Goal: Information Seeking & Learning: Learn about a topic

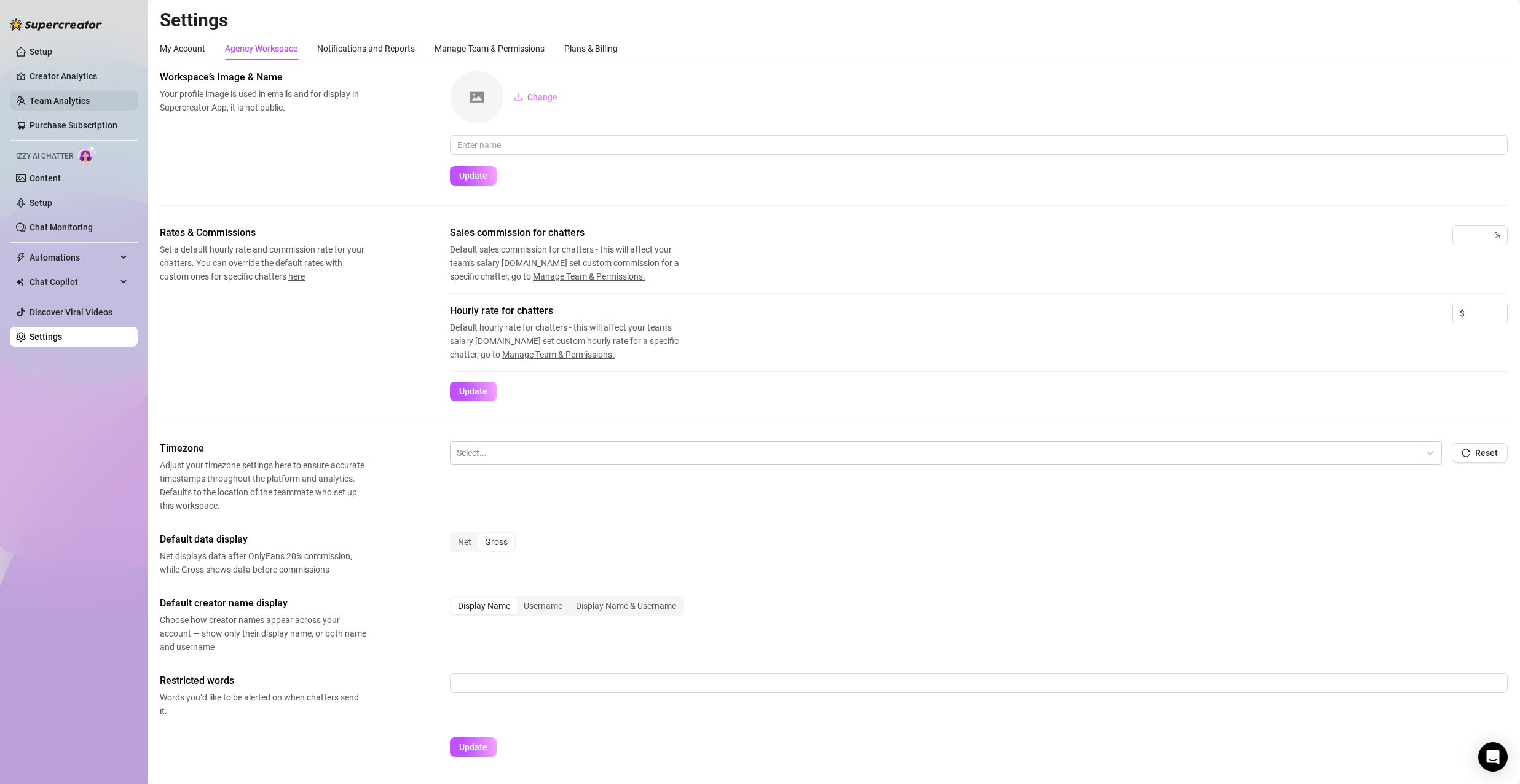
click at [81, 96] on link "Team Analytics" at bounding box center [60, 100] width 60 height 10
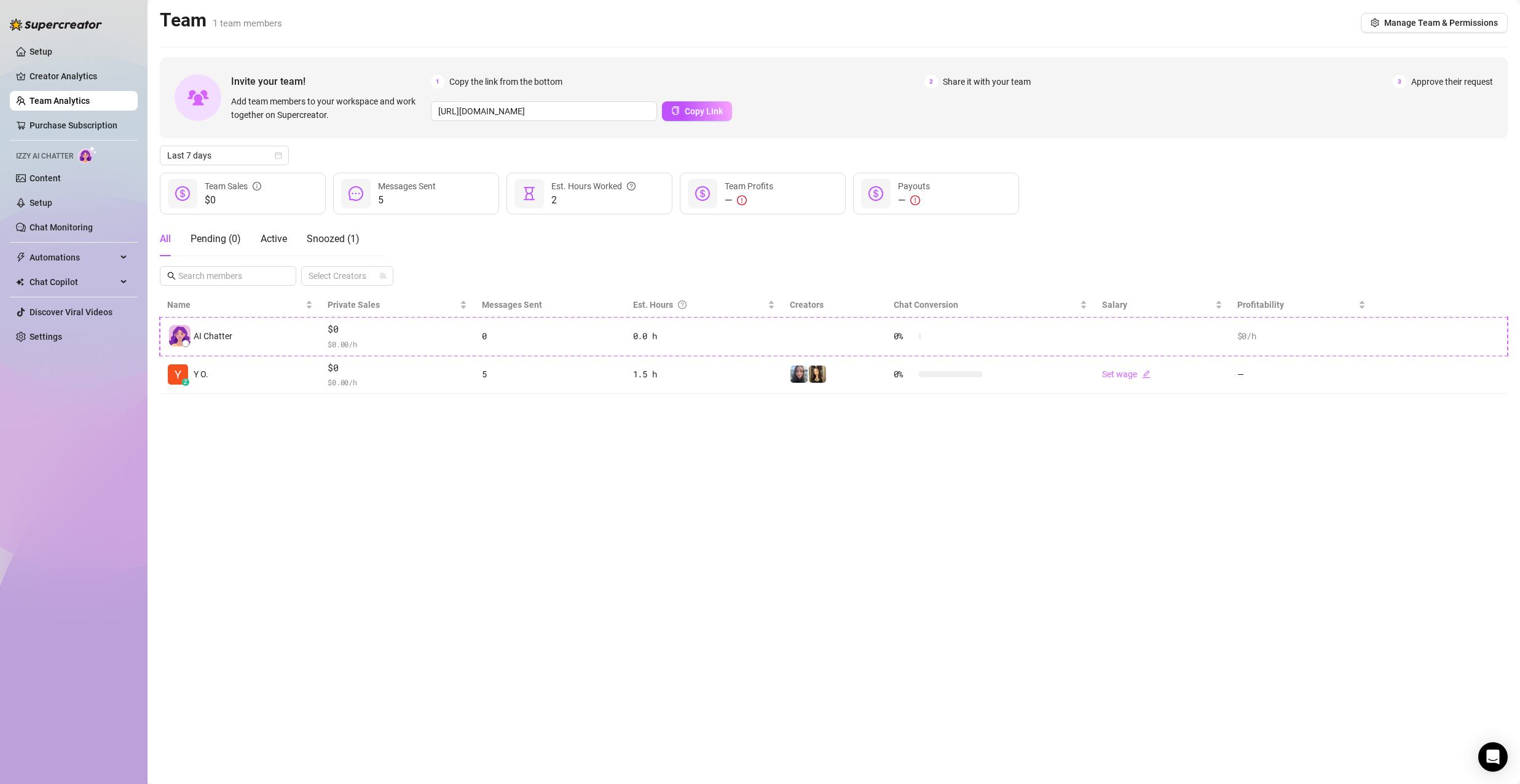
click at [581, 229] on div "All Pending ( 0 ) Active Snoozed ( 1 ) Select Creators" at bounding box center [834, 254] width 1348 height 64
click at [91, 77] on link "Creator Analytics" at bounding box center [79, 76] width 99 height 19
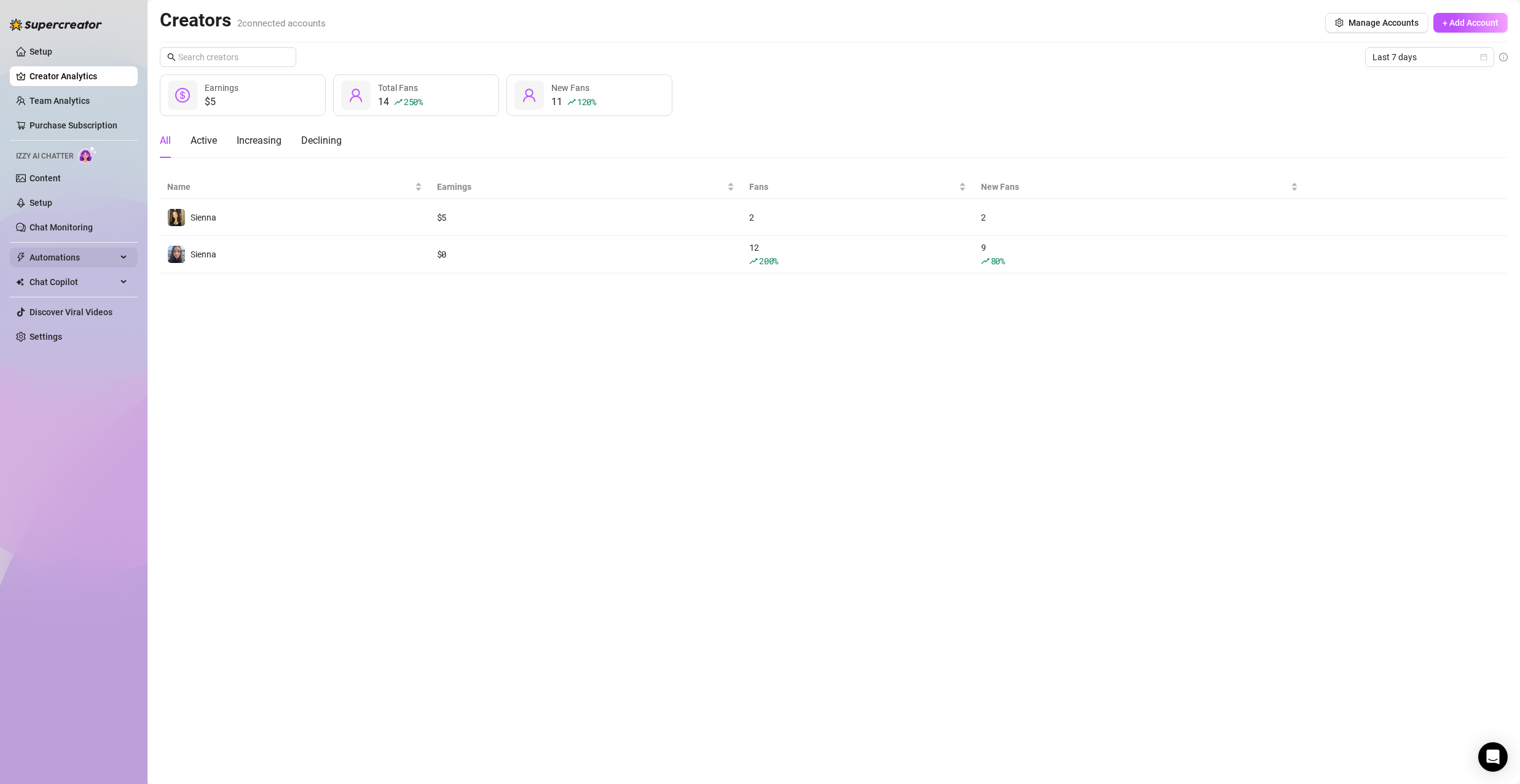
click at [84, 258] on span "Automations" at bounding box center [73, 258] width 87 height 19
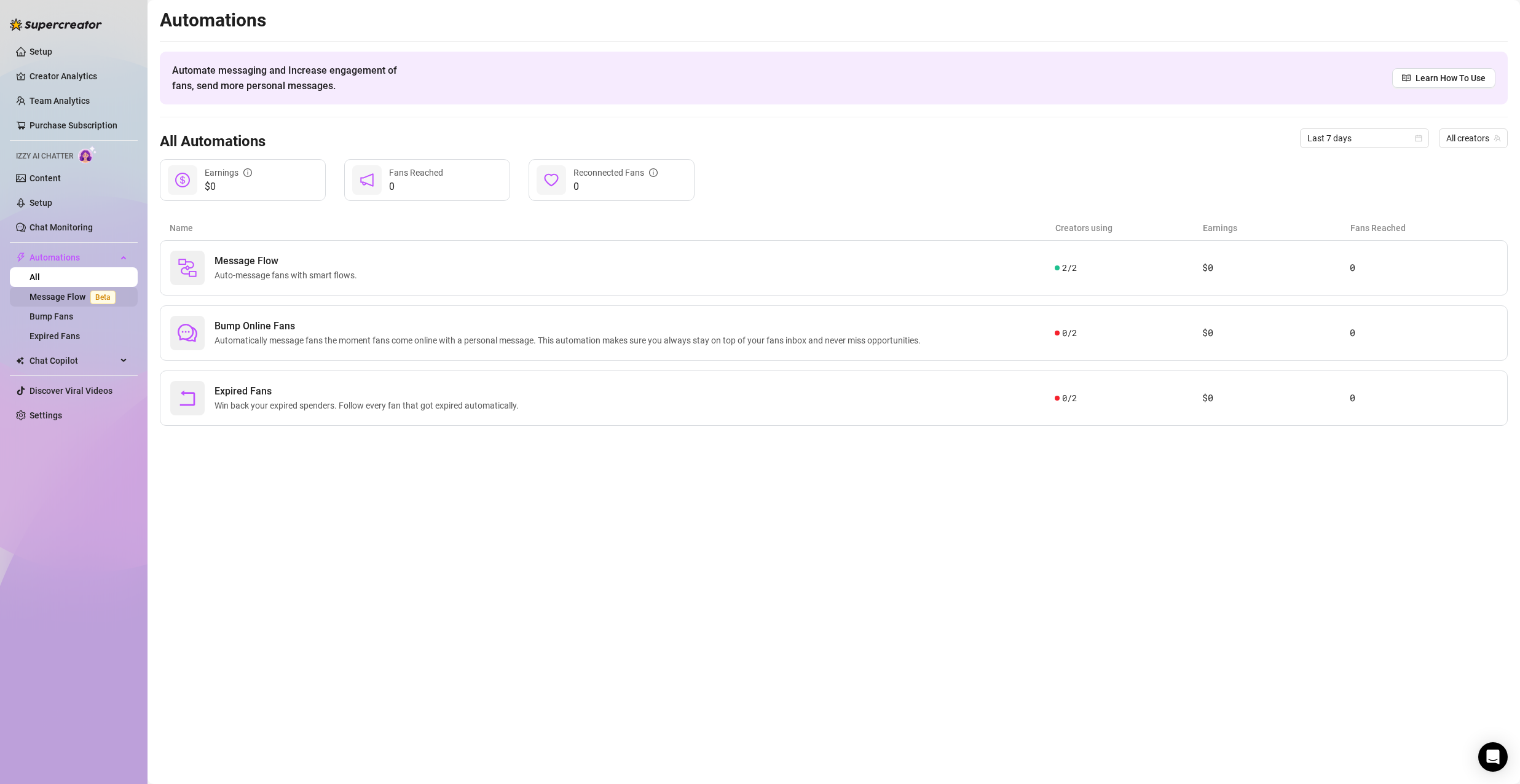
click at [70, 297] on link "Message Flow Beta" at bounding box center [75, 296] width 91 height 10
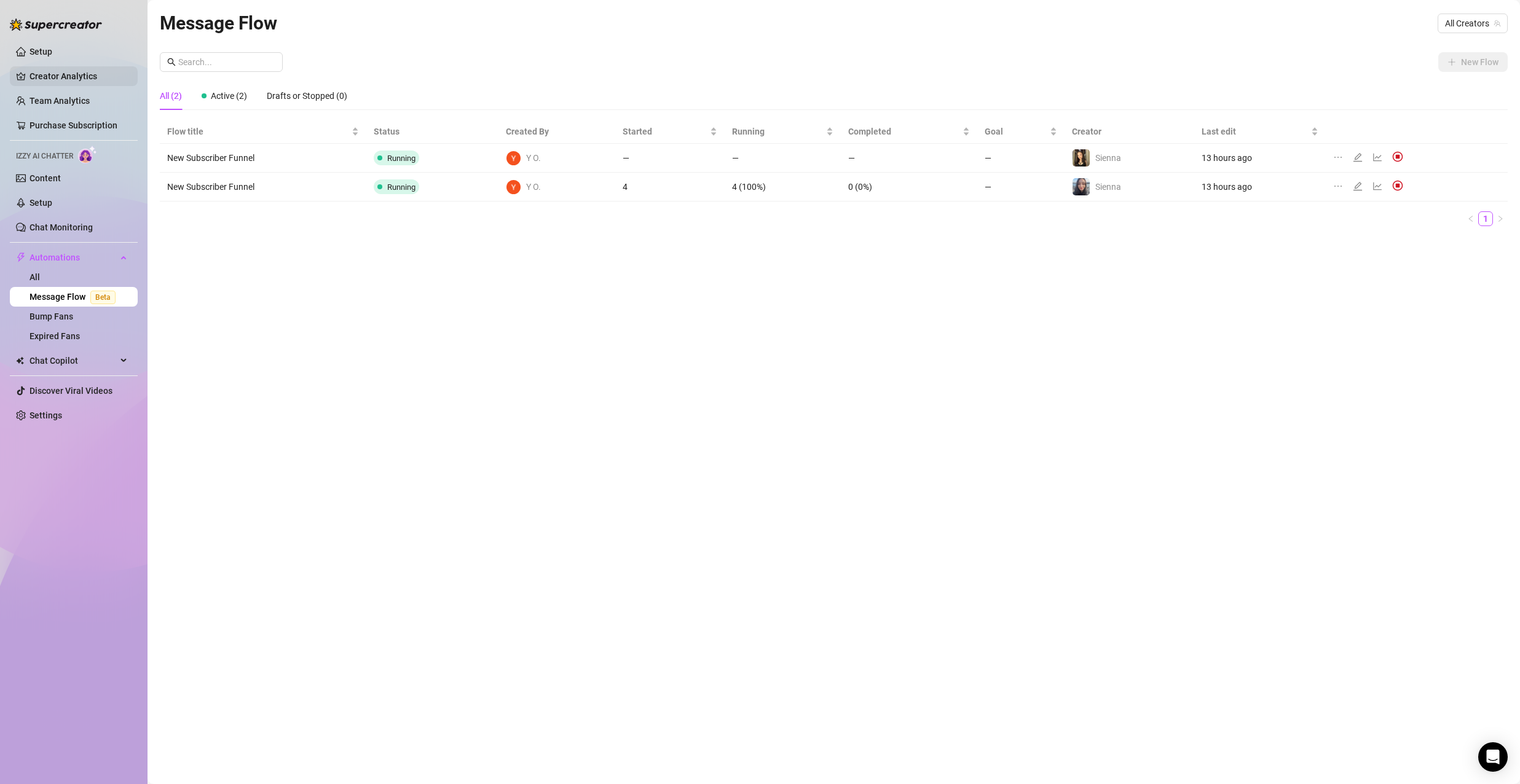
click at [77, 81] on link "Creator Analytics" at bounding box center [79, 76] width 99 height 19
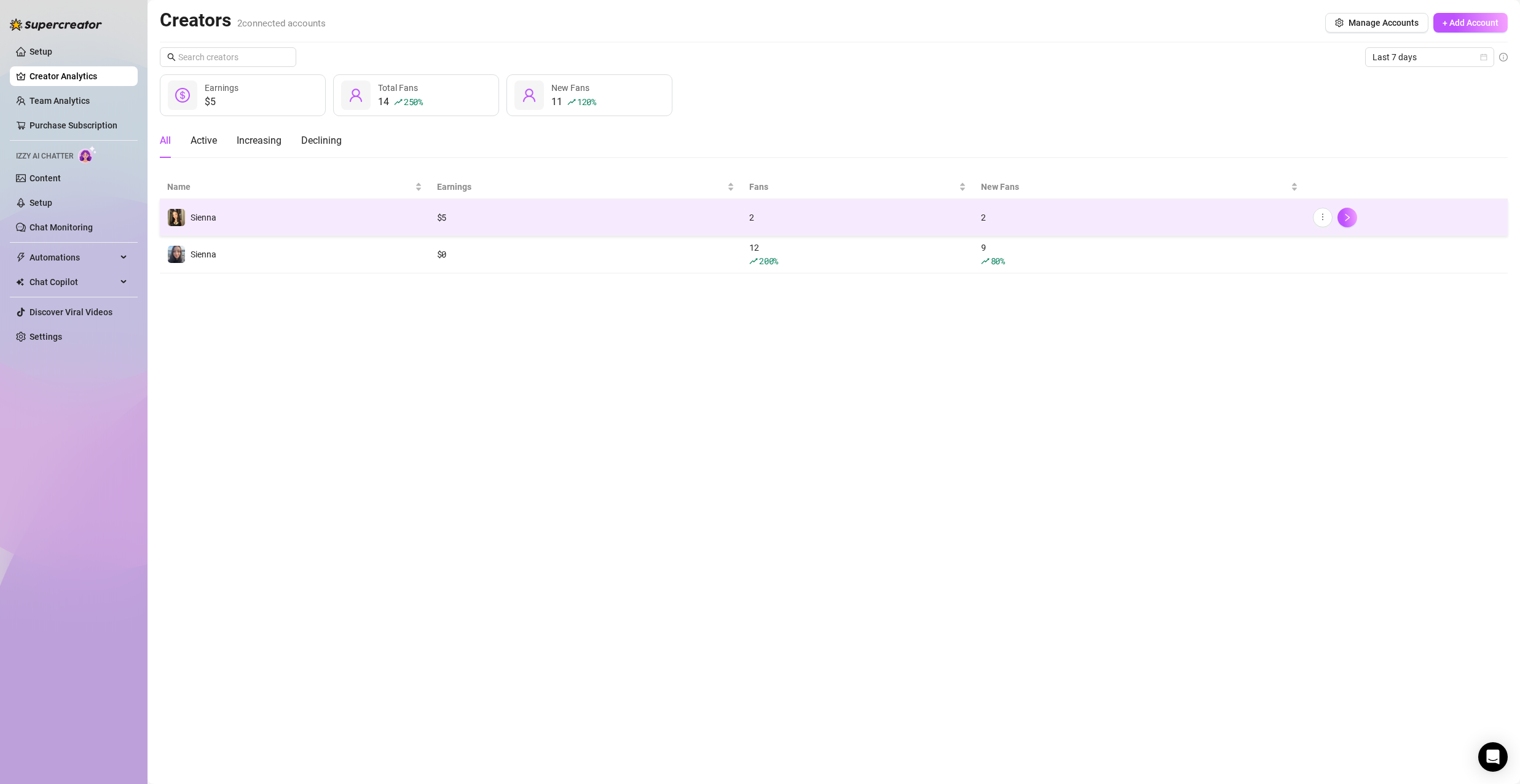
click at [308, 230] on td "Sienna" at bounding box center [295, 217] width 269 height 37
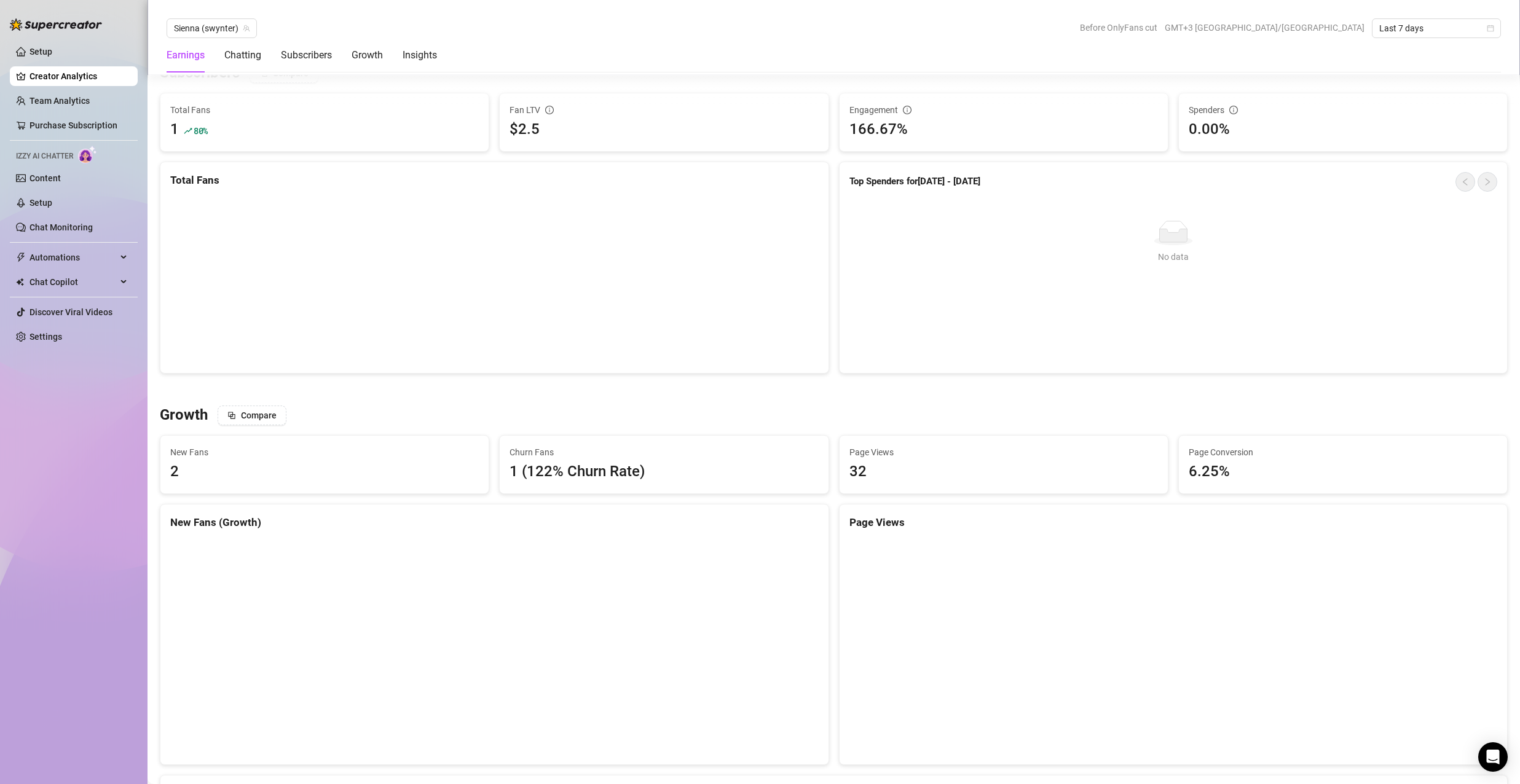
scroll to position [799, 0]
